Goal: Use online tool/utility

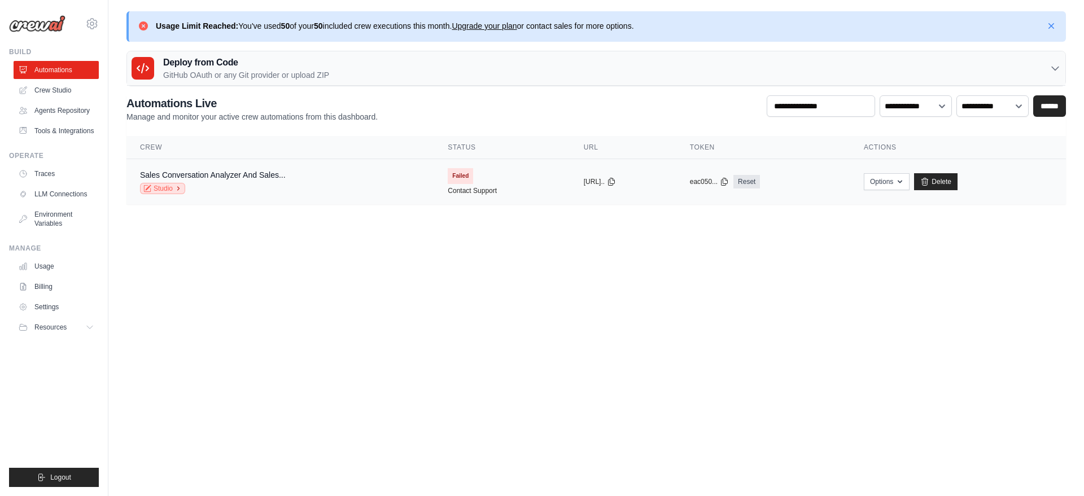
click at [157, 189] on link "Studio" at bounding box center [162, 188] width 45 height 11
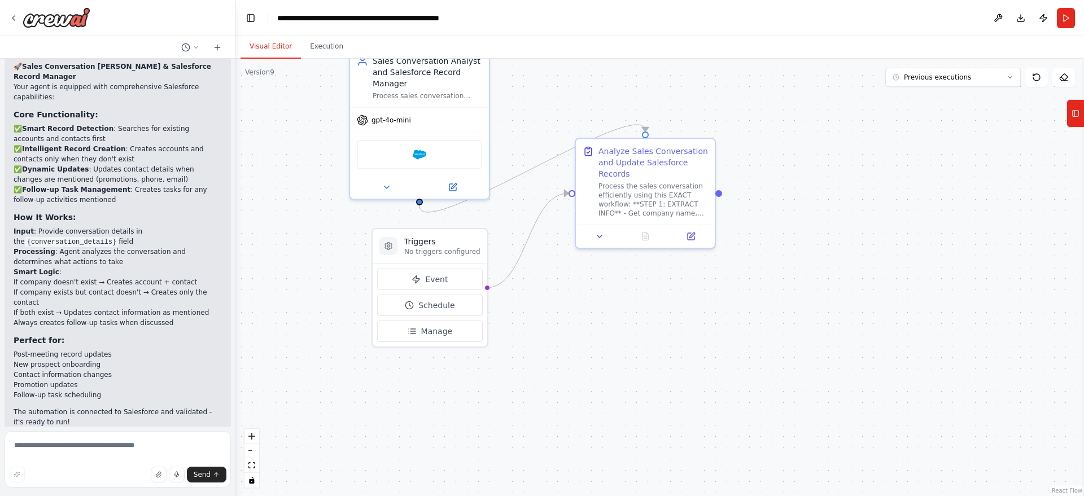
scroll to position [908, 0]
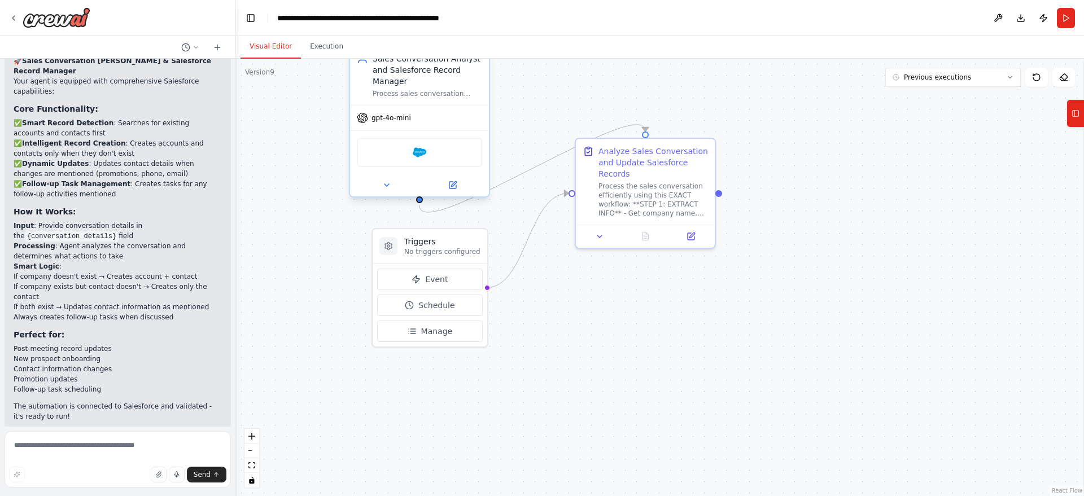
click at [450, 154] on div "Salesforce" at bounding box center [419, 152] width 125 height 29
click at [441, 153] on div "Salesforce" at bounding box center [419, 152] width 125 height 29
click at [454, 189] on icon at bounding box center [452, 185] width 9 height 9
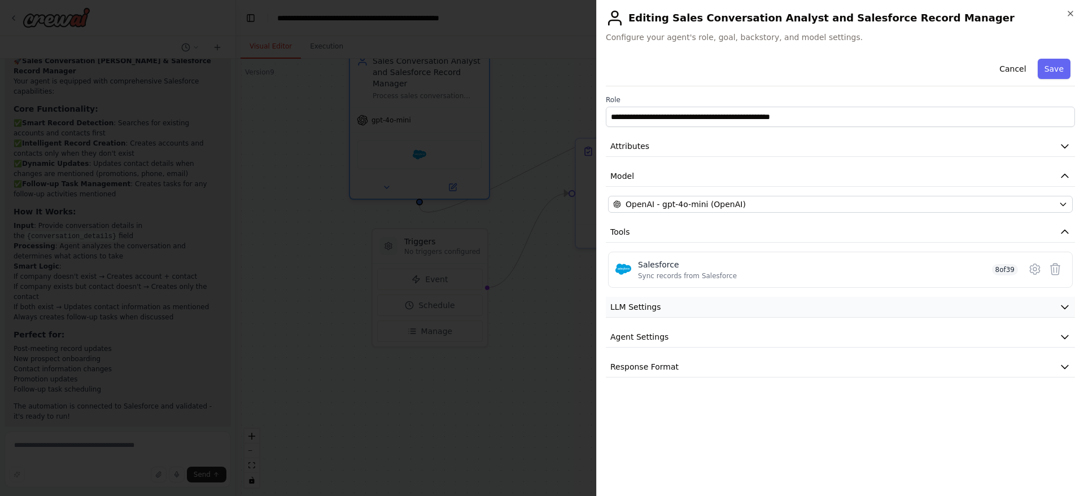
click at [782, 304] on button "LLM Settings" at bounding box center [840, 307] width 469 height 21
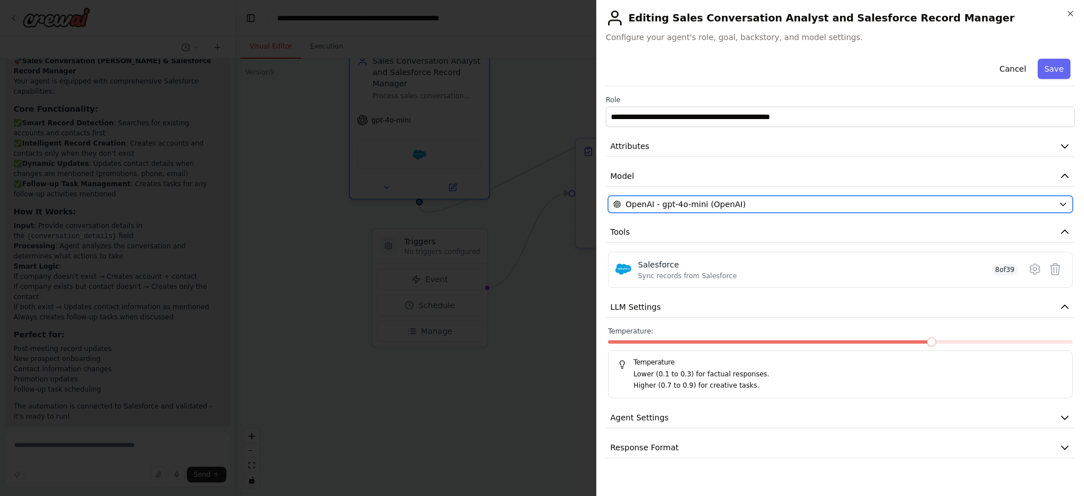
click at [902, 204] on div "OpenAI - gpt-4o-mini (OpenAI)" at bounding box center [833, 204] width 441 height 11
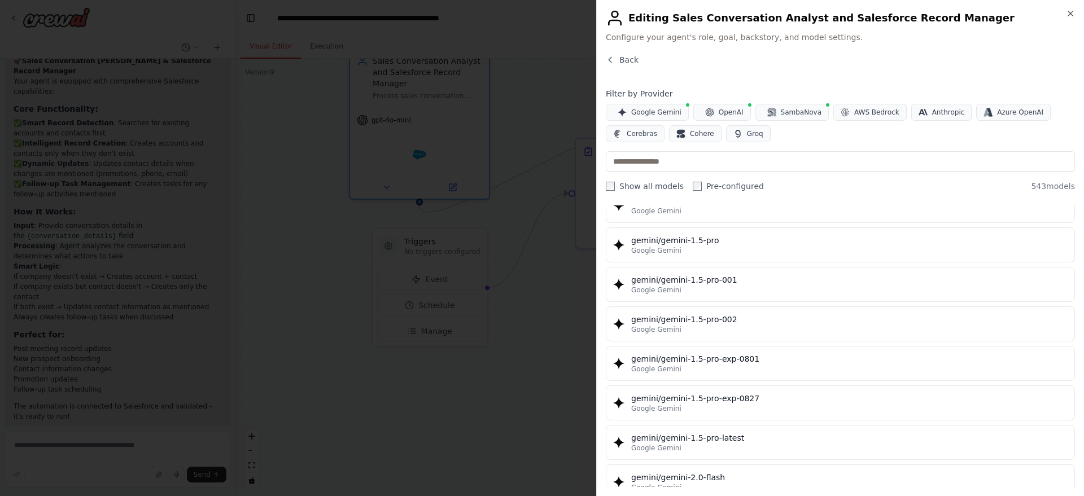
scroll to position [0, 0]
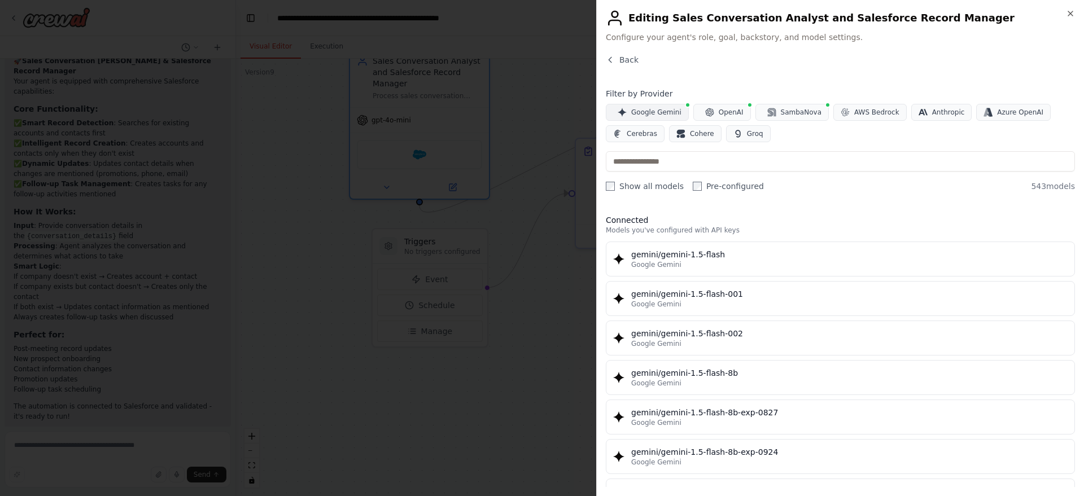
click at [644, 113] on span "Google Gemini" at bounding box center [656, 112] width 50 height 9
click at [693, 181] on label "Pre-configured" at bounding box center [728, 186] width 71 height 11
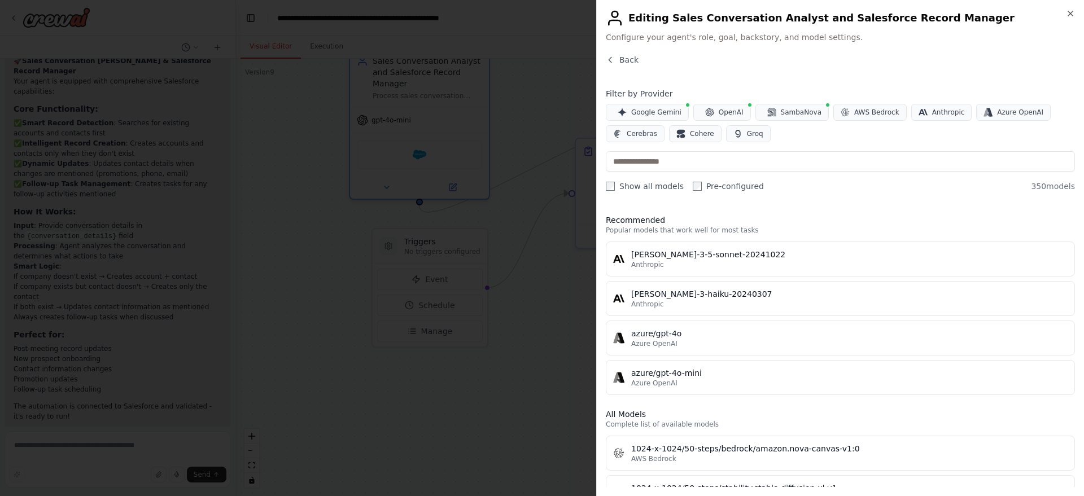
click at [693, 181] on label "Pre-configured" at bounding box center [728, 186] width 71 height 11
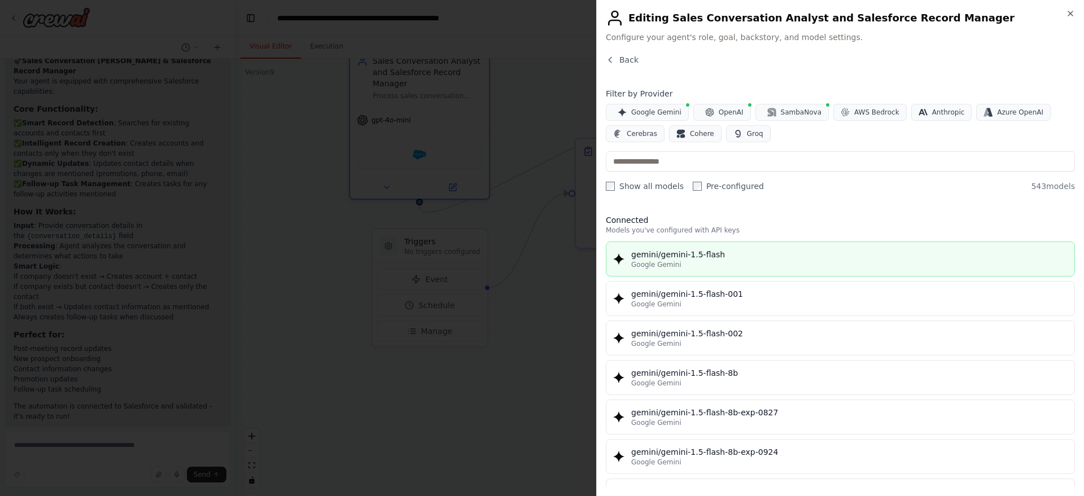
click at [686, 267] on div "Google Gemini" at bounding box center [849, 264] width 436 height 9
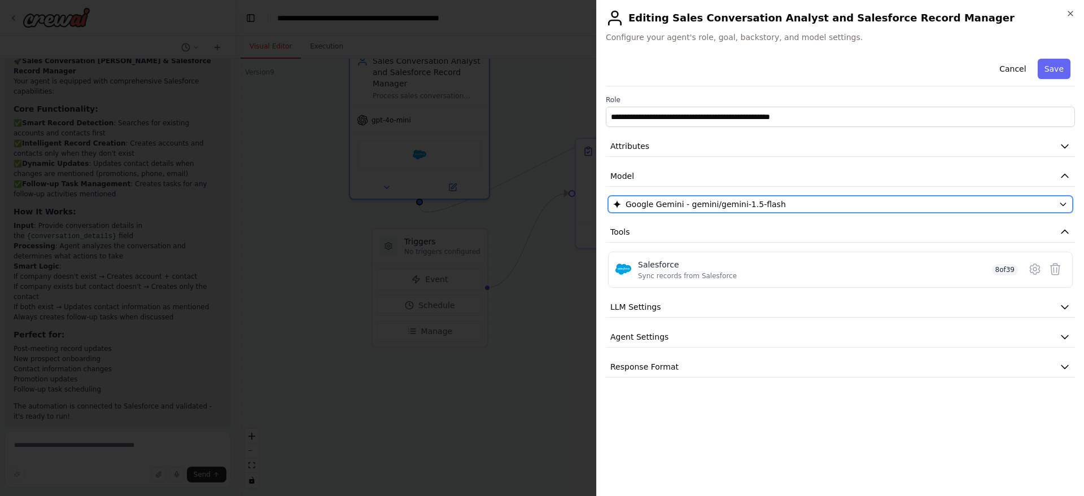
drag, startPoint x: 777, startPoint y: 204, endPoint x: 690, endPoint y: 205, distance: 86.9
click at [690, 205] on div "Google Gemini - gemini/gemini-1.5-flash" at bounding box center [833, 204] width 441 height 11
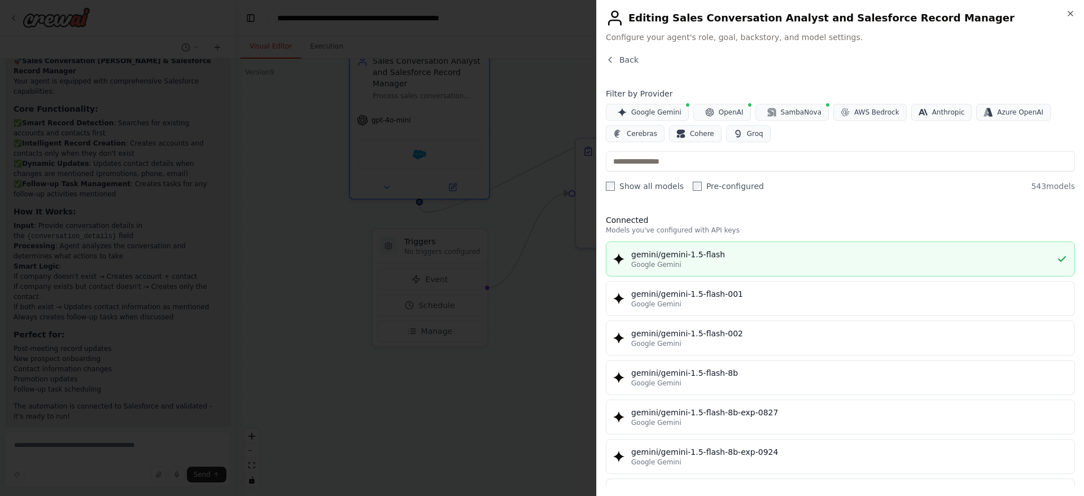
drag, startPoint x: 679, startPoint y: 266, endPoint x: 630, endPoint y: 254, distance: 51.2
click at [630, 254] on div "gemini/gemini-1.5-flash Google Gemini" at bounding box center [834, 259] width 443 height 20
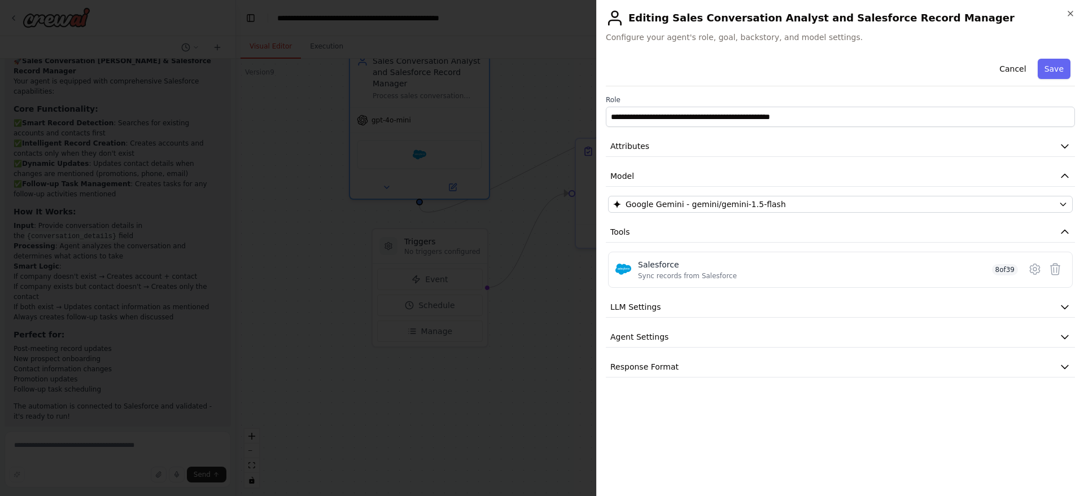
drag, startPoint x: 767, startPoint y: 225, endPoint x: 746, endPoint y: 218, distance: 21.8
click at [746, 218] on div "**********" at bounding box center [840, 216] width 469 height 324
drag, startPoint x: 606, startPoint y: 173, endPoint x: 754, endPoint y: 238, distance: 161.3
click at [754, 238] on div "**********" at bounding box center [840, 216] width 469 height 324
drag, startPoint x: 776, startPoint y: 203, endPoint x: 746, endPoint y: 236, distance: 44.8
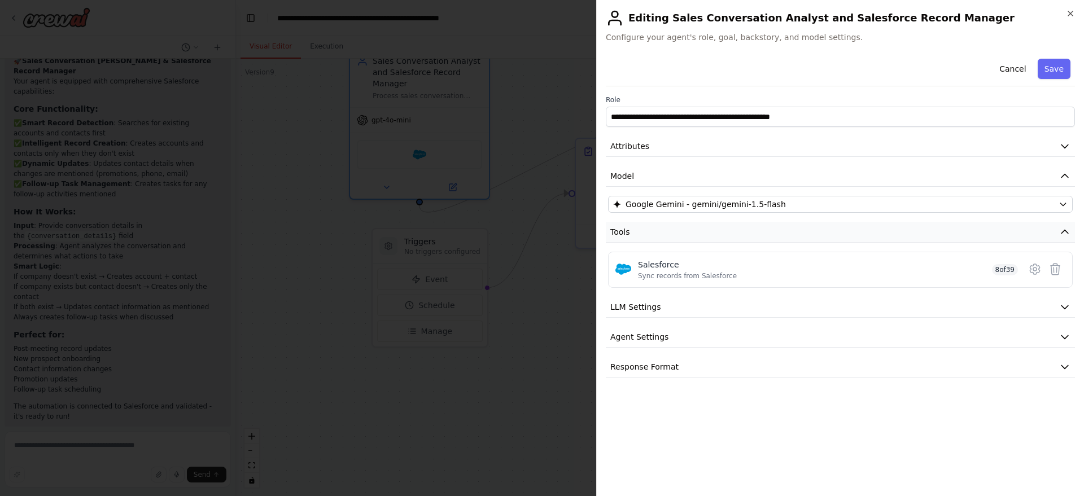
click at [746, 236] on button "Tools" at bounding box center [840, 232] width 469 height 21
